Goal: Transaction & Acquisition: Purchase product/service

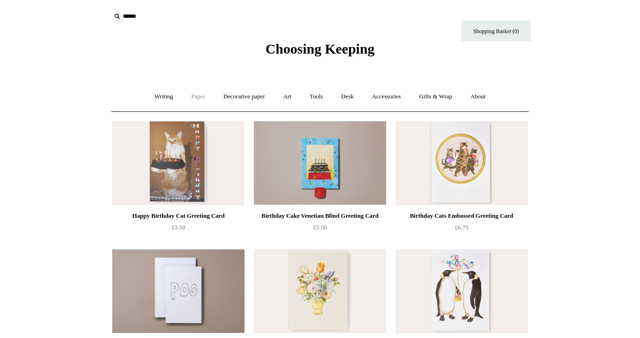
click at [195, 96] on link "Paper +" at bounding box center [198, 96] width 31 height 25
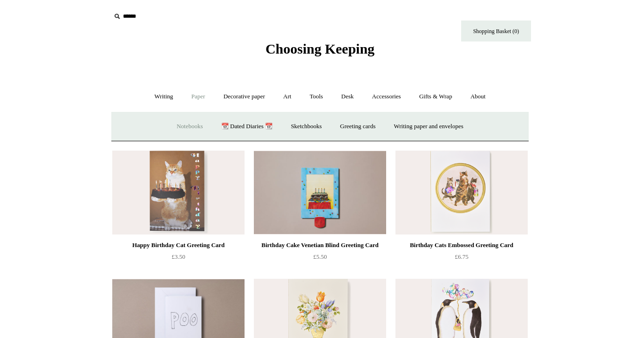
click at [178, 124] on link "Notebooks +" at bounding box center [189, 126] width 43 height 25
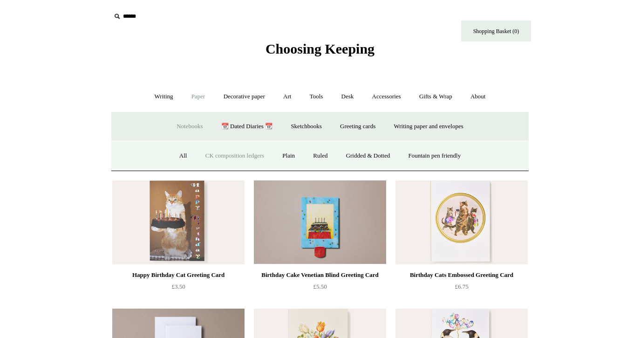
click at [227, 156] on link "CK composition ledgers" at bounding box center [234, 155] width 75 height 25
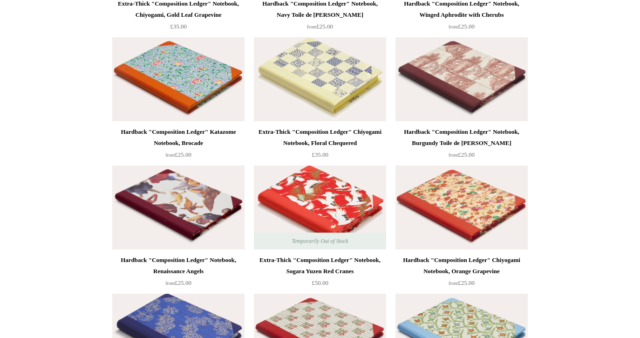
scroll to position [1364, 0]
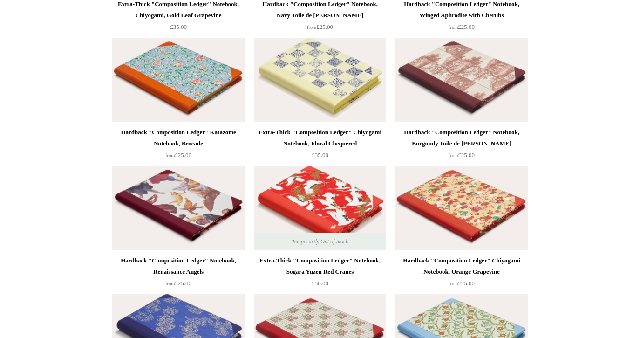
click at [313, 62] on img at bounding box center [320, 80] width 132 height 84
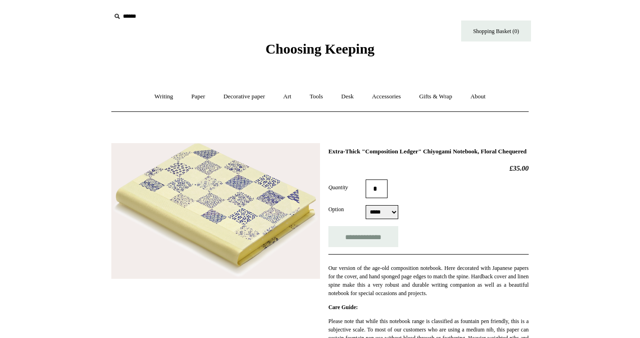
select select "*****"
